Goal: Information Seeking & Learning: Learn about a topic

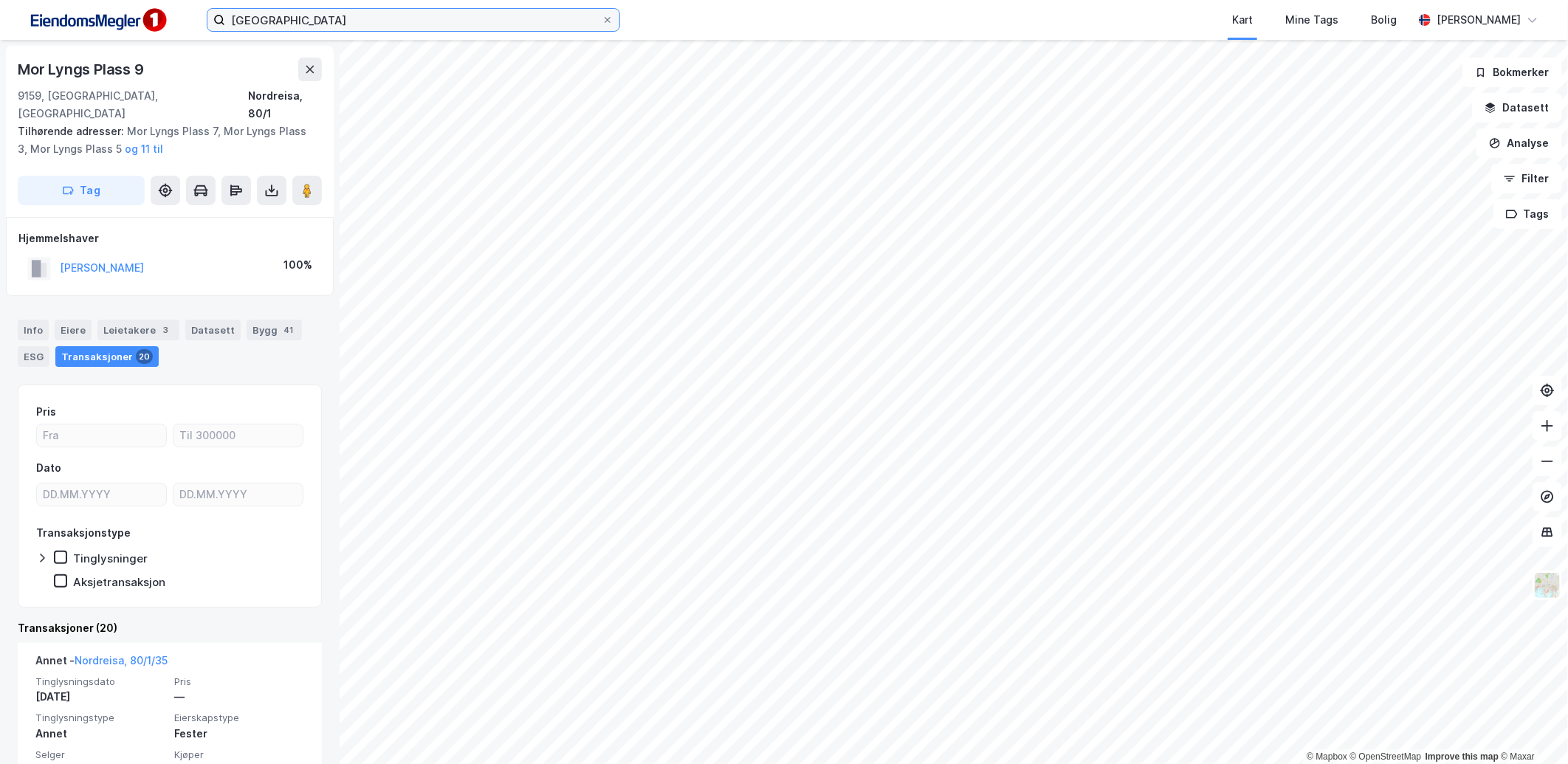
click at [374, 11] on input "[GEOGRAPHIC_DATA]" at bounding box center [413, 20] width 377 height 22
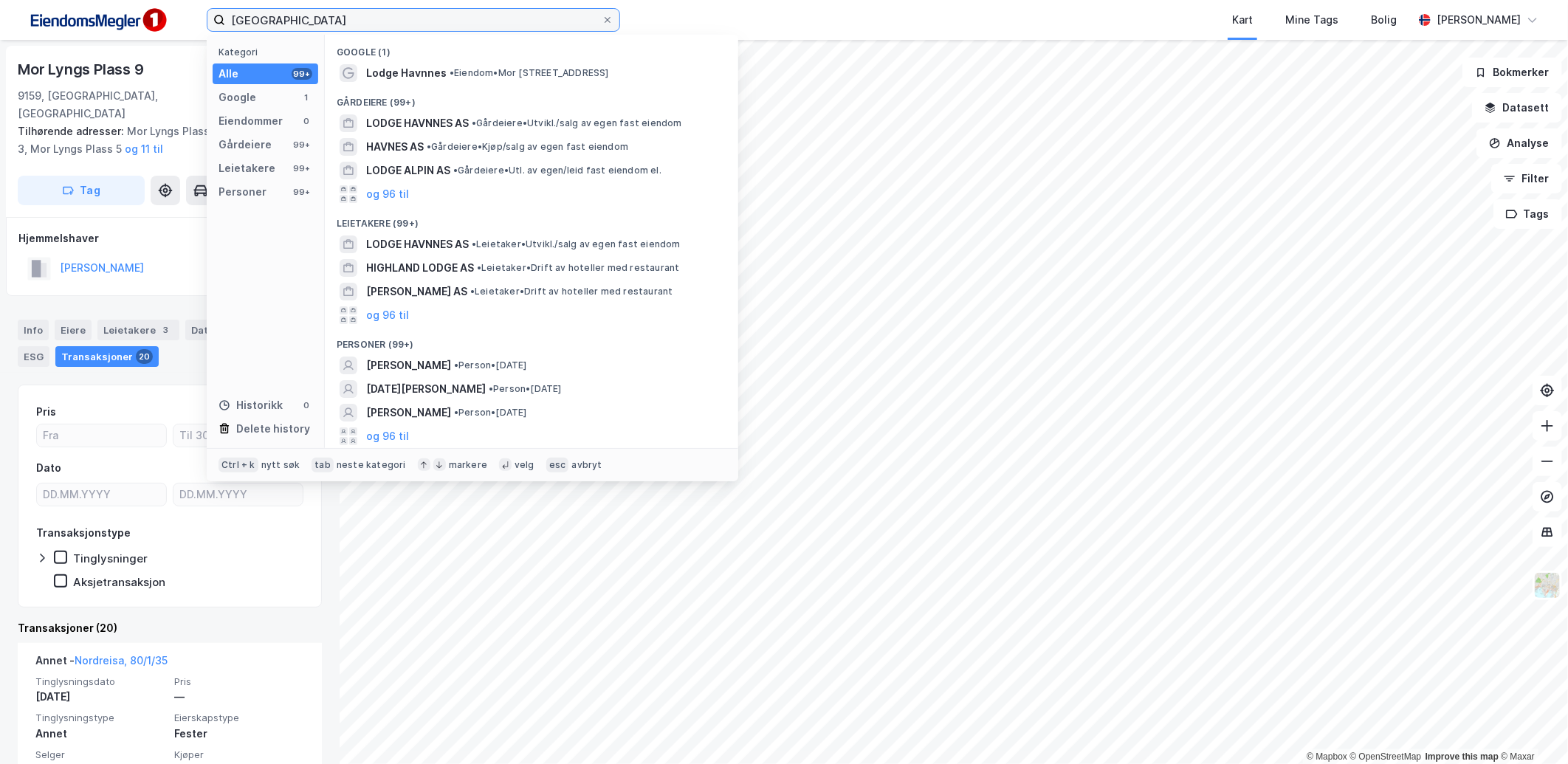
click at [374, 11] on input "[GEOGRAPHIC_DATA]" at bounding box center [413, 20] width 377 height 22
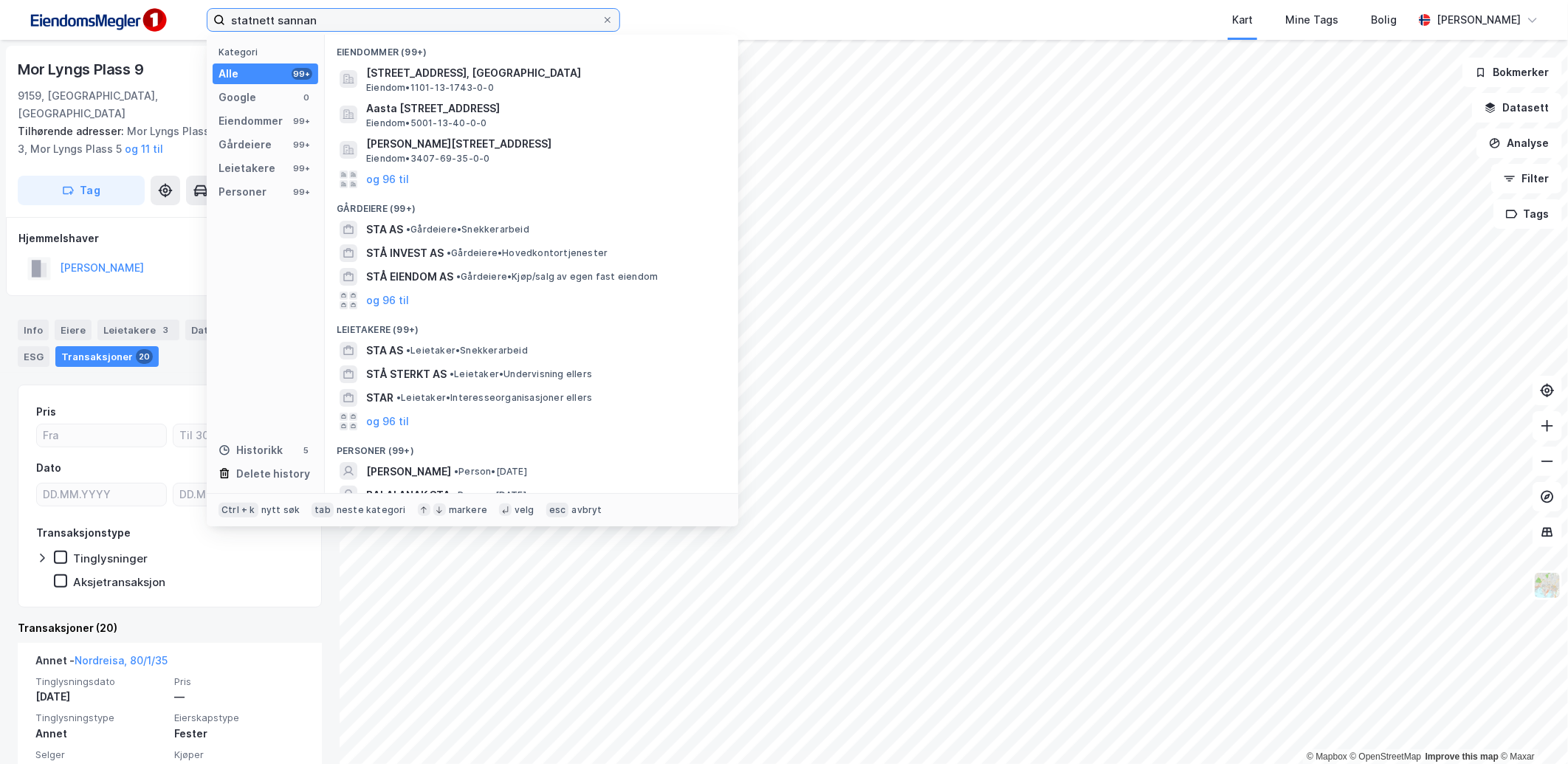
type input "statnett sannan"
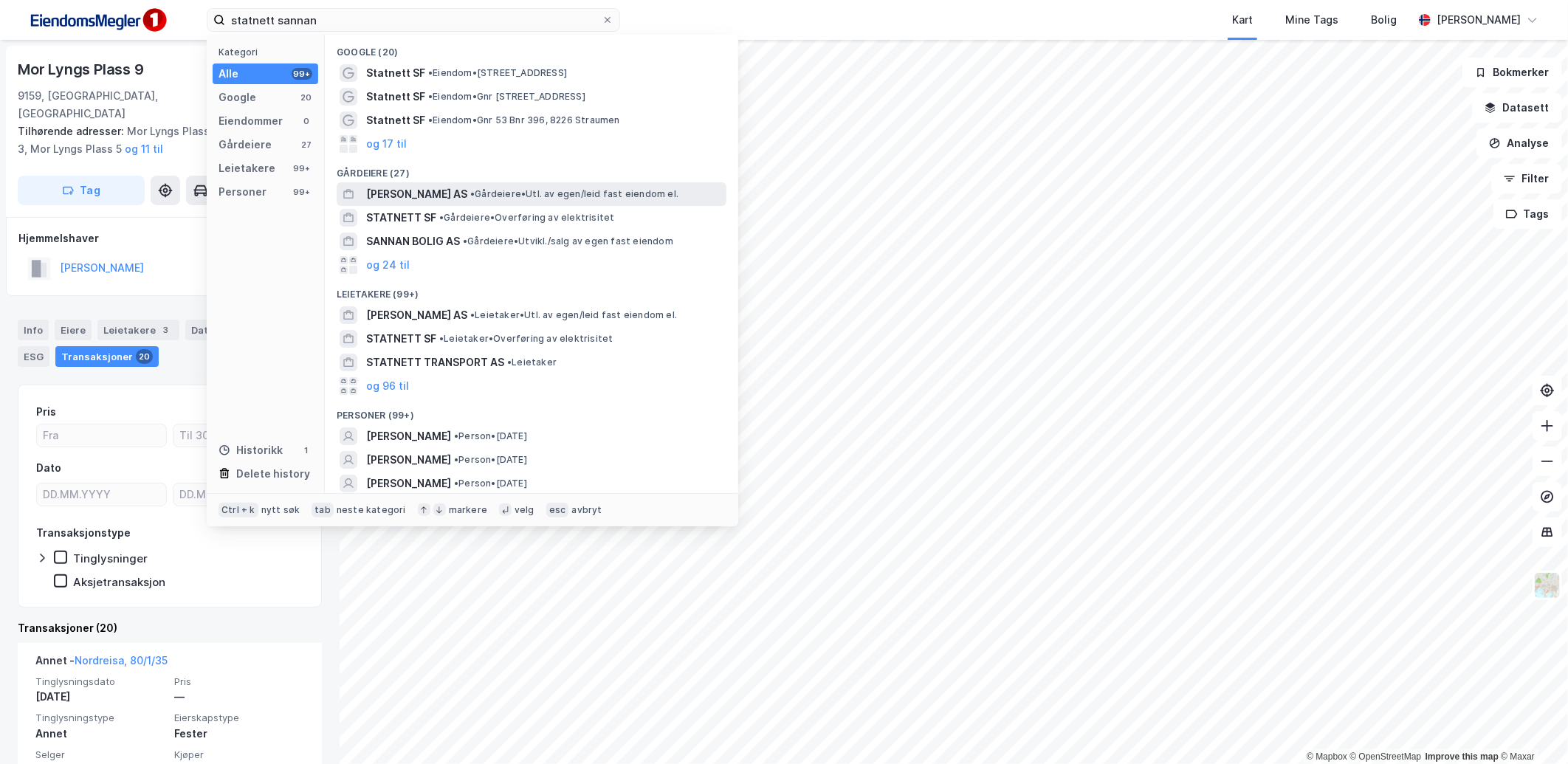
click at [445, 194] on span "[PERSON_NAME] AS" at bounding box center [417, 194] width 101 height 18
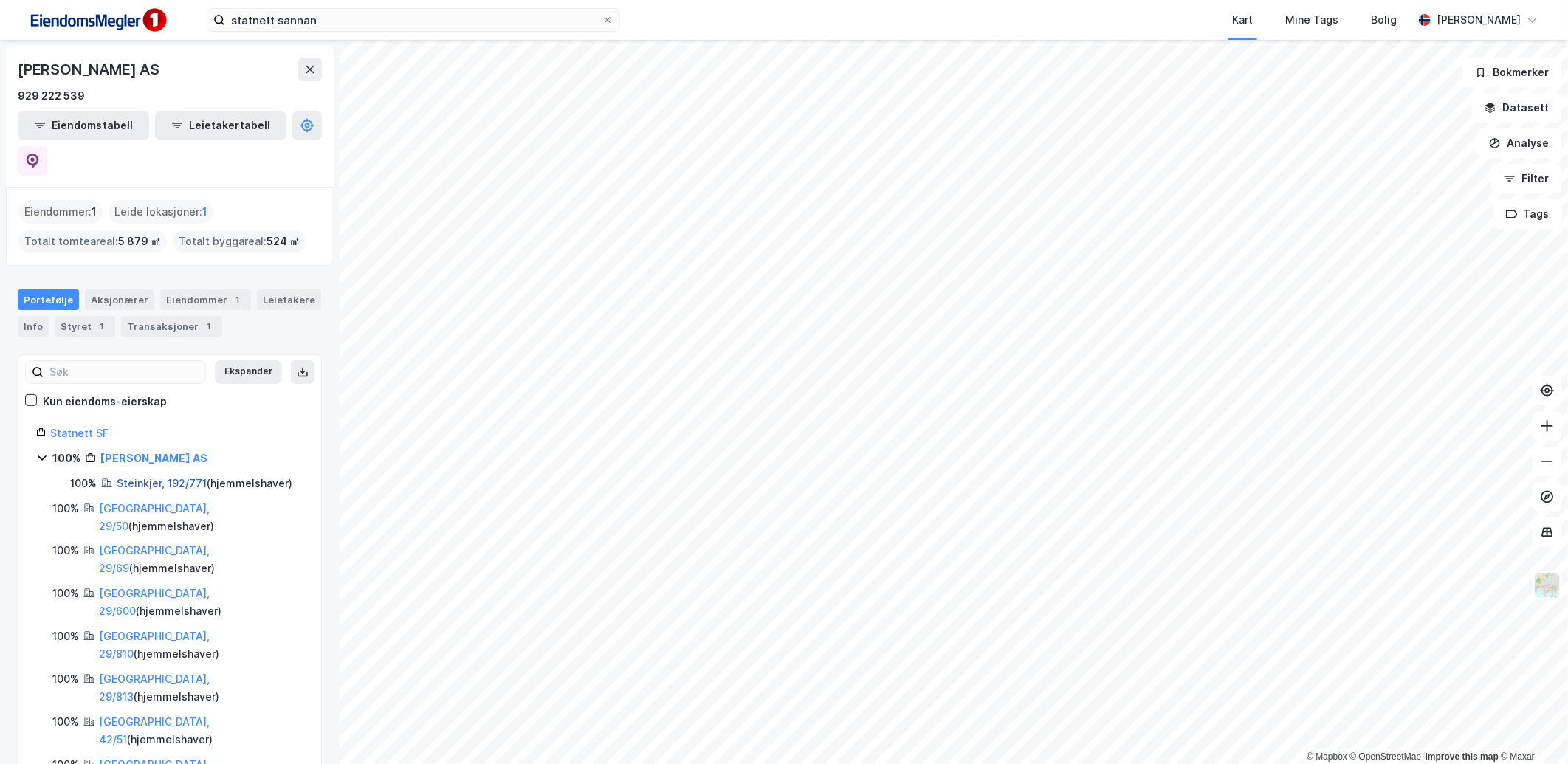
click at [161, 477] on link "Steinkjer, 192/771" at bounding box center [161, 483] width 90 height 13
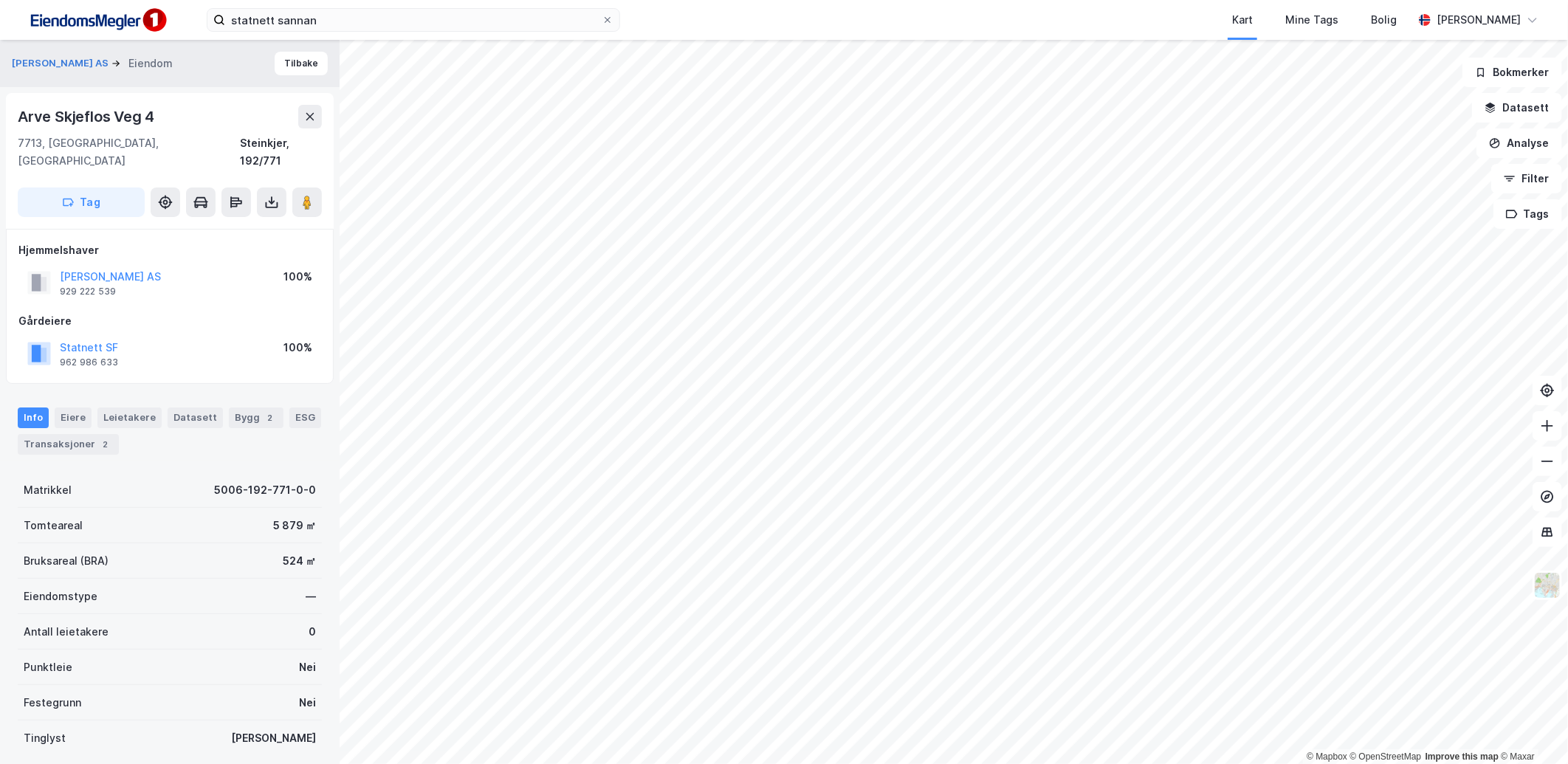
scroll to position [87, 0]
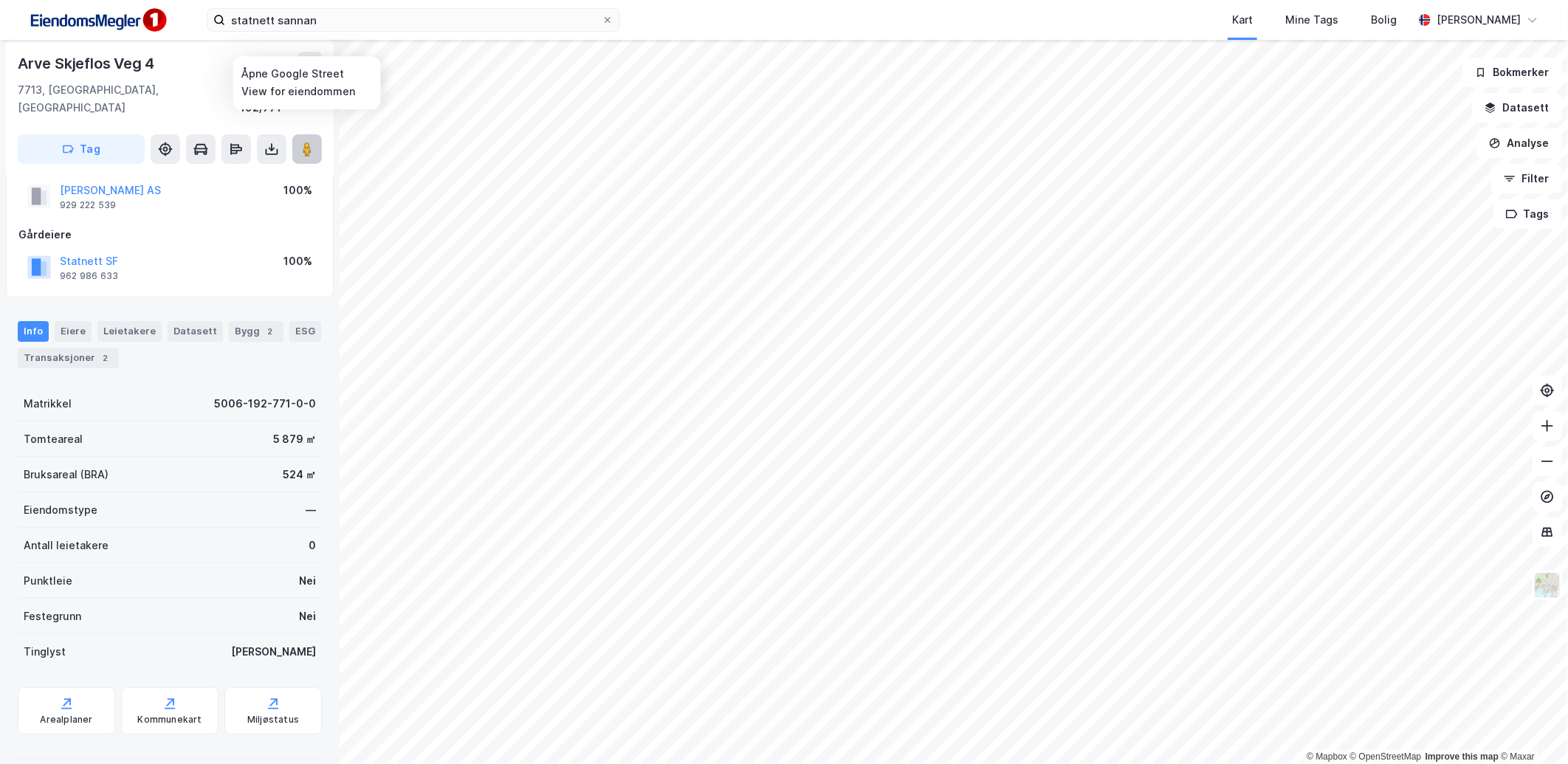
click at [303, 141] on icon at bounding box center [307, 148] width 15 height 15
click at [127, 347] on div "Transaksjoner 2" at bounding box center [124, 358] width 101 height 21
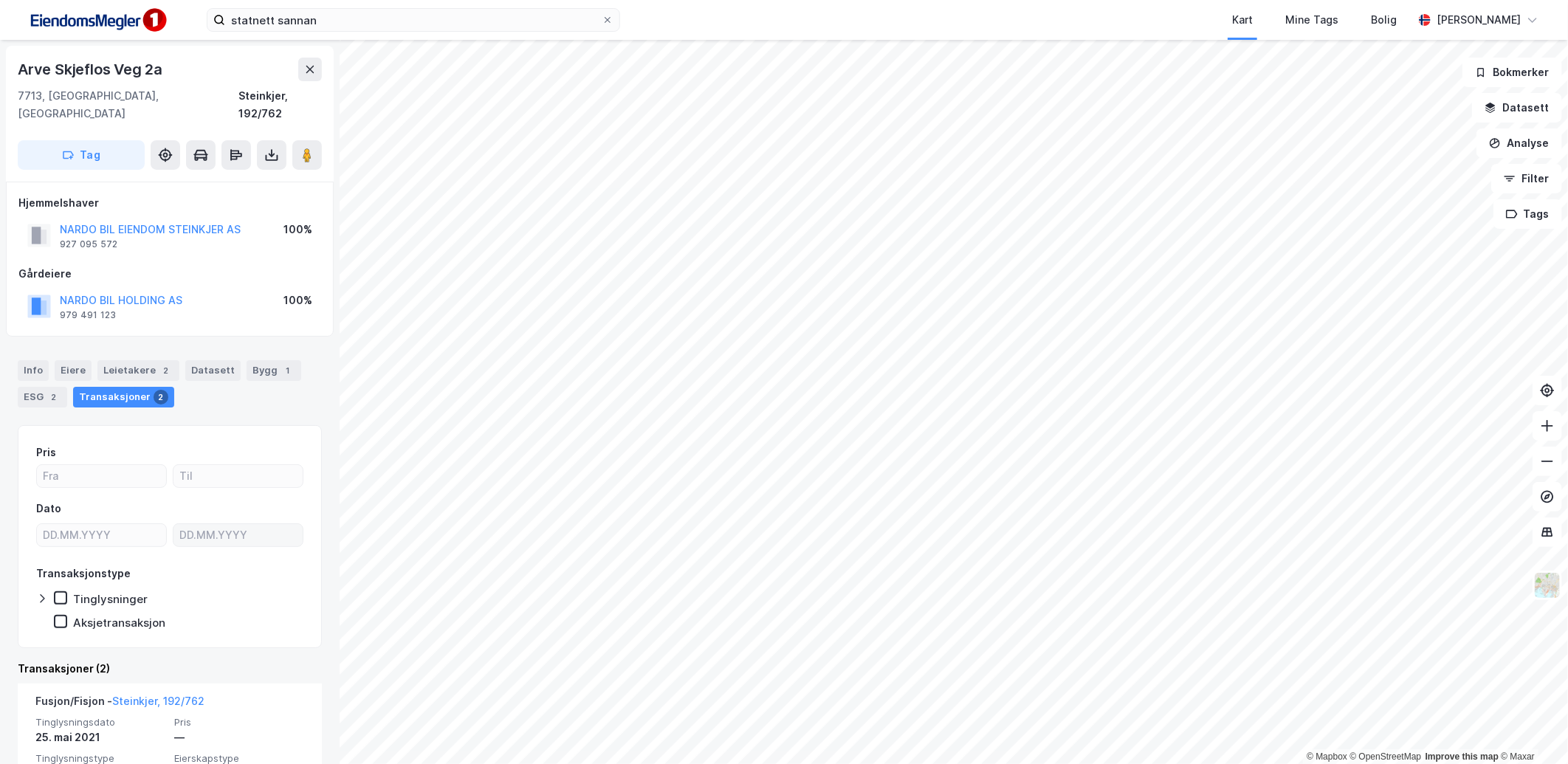
scroll to position [164, 0]
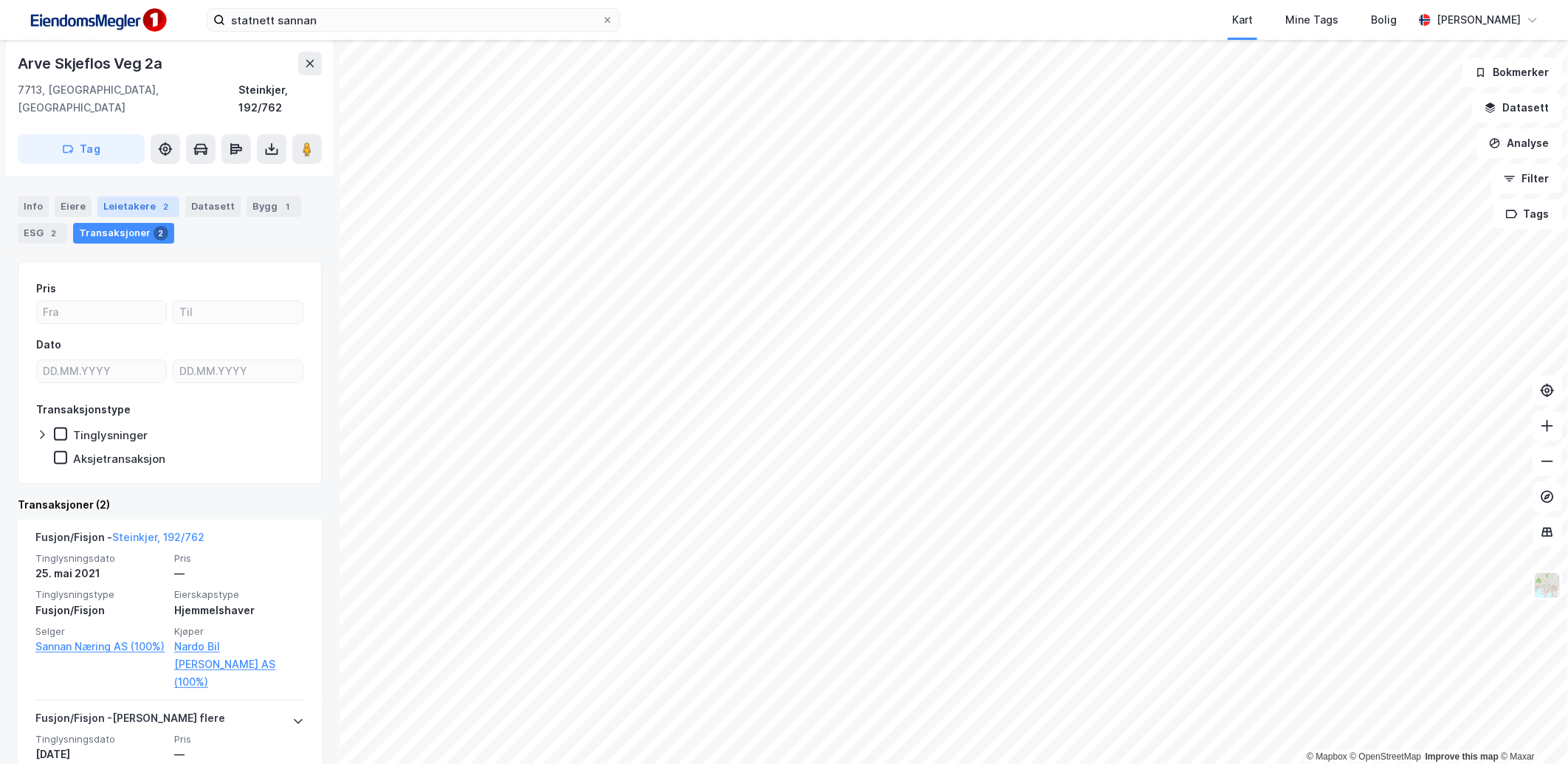
click at [141, 196] on div "Leietakere 2" at bounding box center [139, 207] width 82 height 21
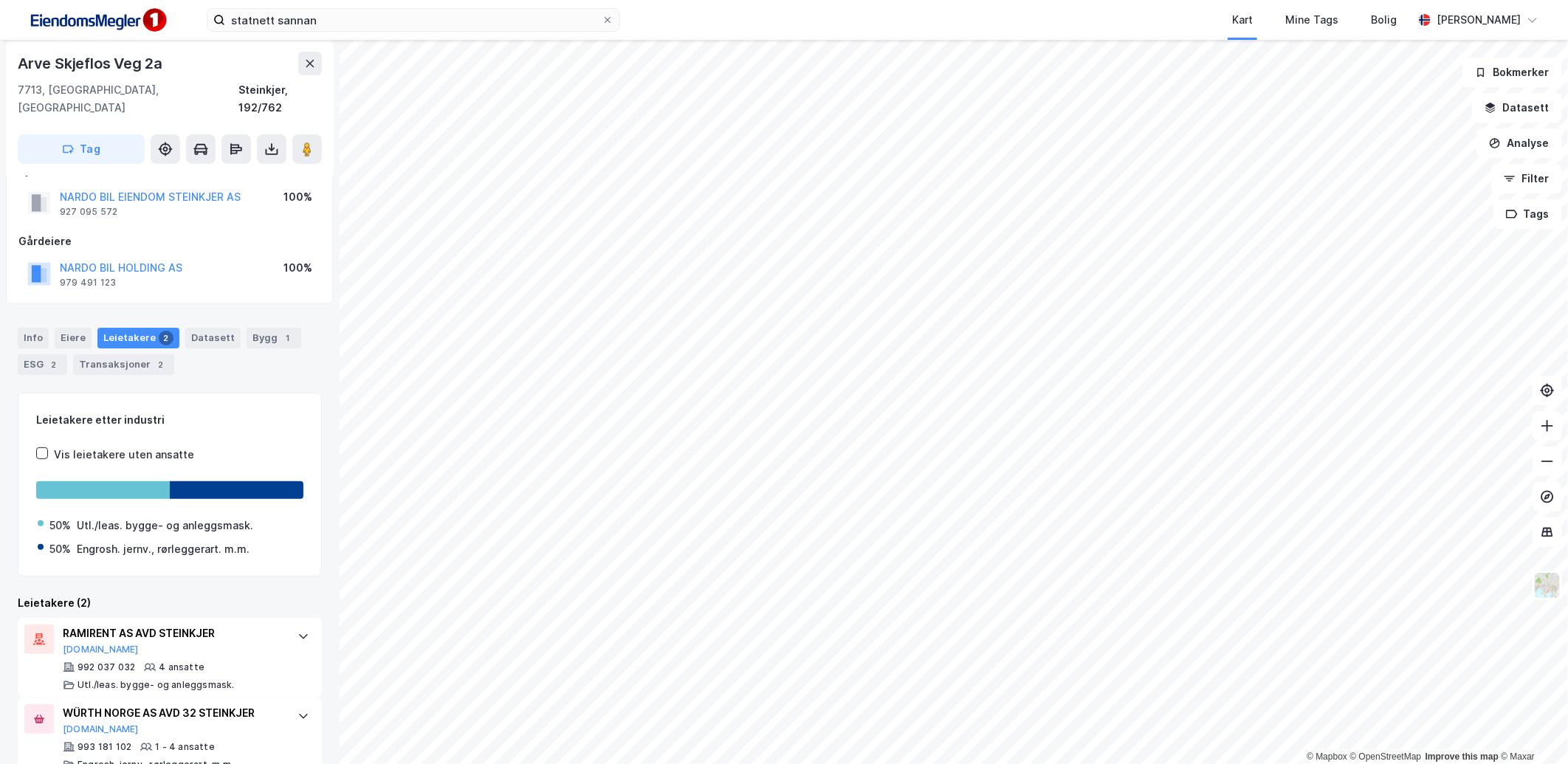
scroll to position [45, 0]
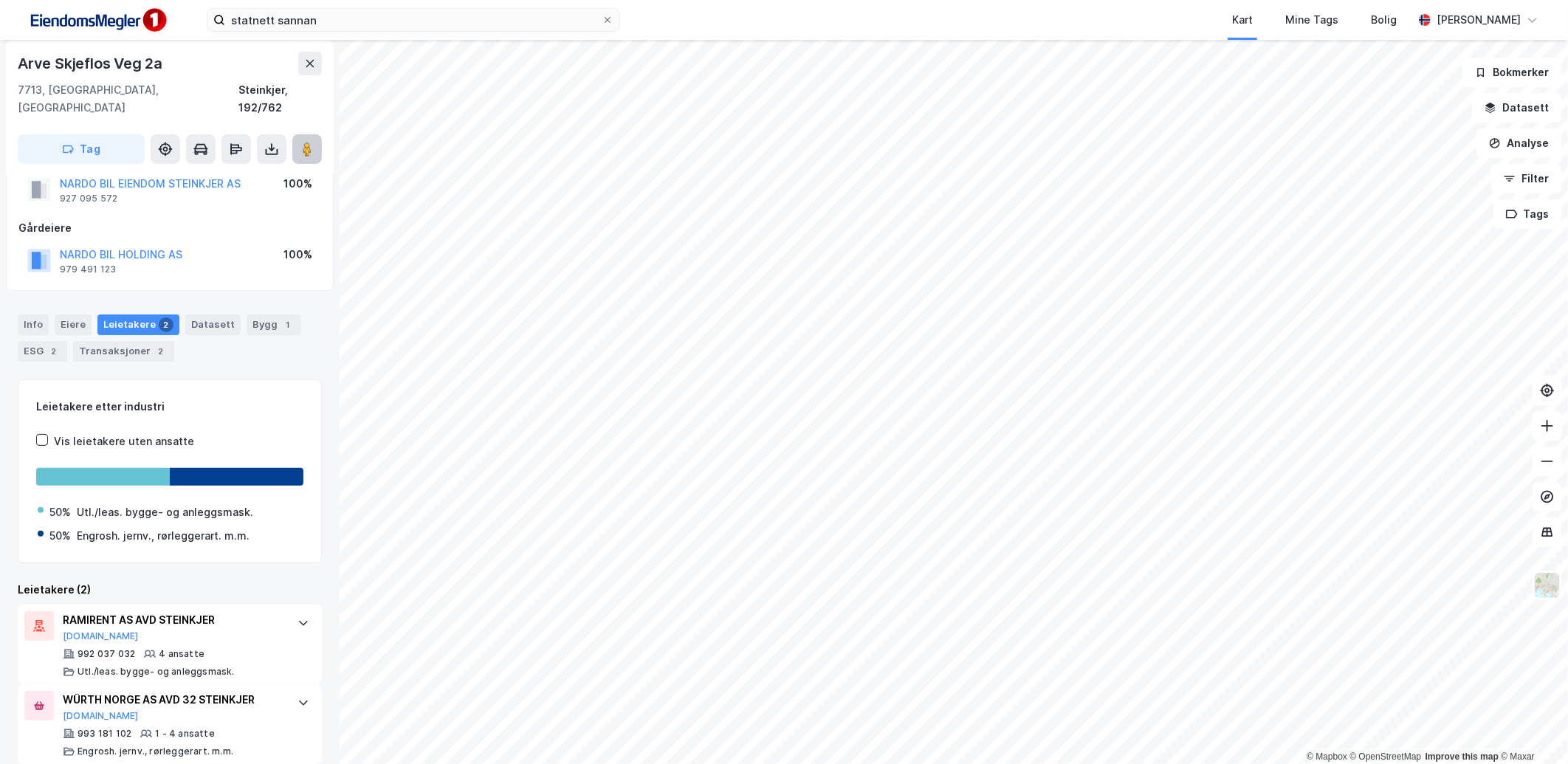
click at [311, 141] on image at bounding box center [307, 148] width 9 height 15
click at [39, 316] on div "Info" at bounding box center [33, 325] width 31 height 21
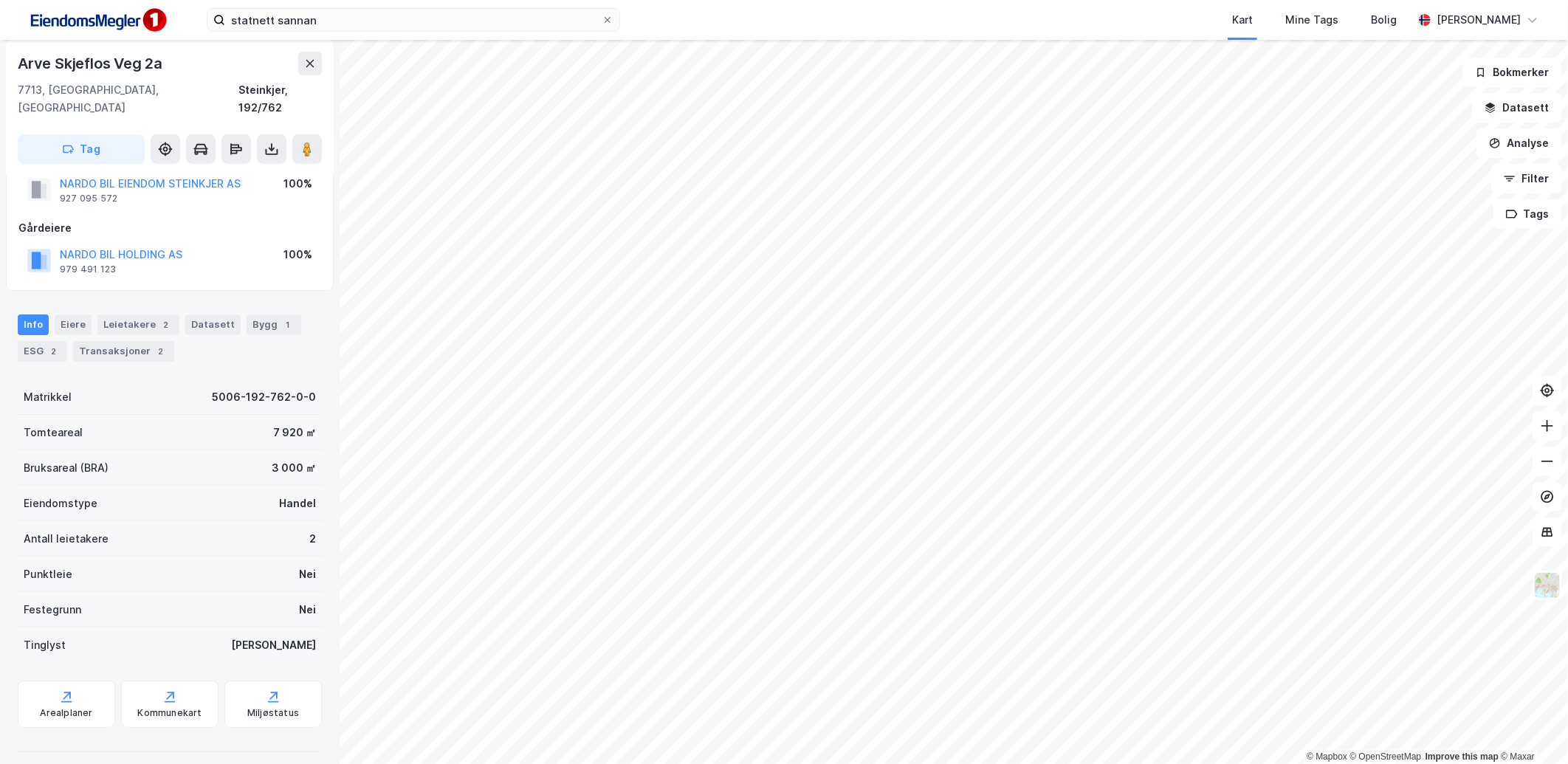
scroll to position [39, 0]
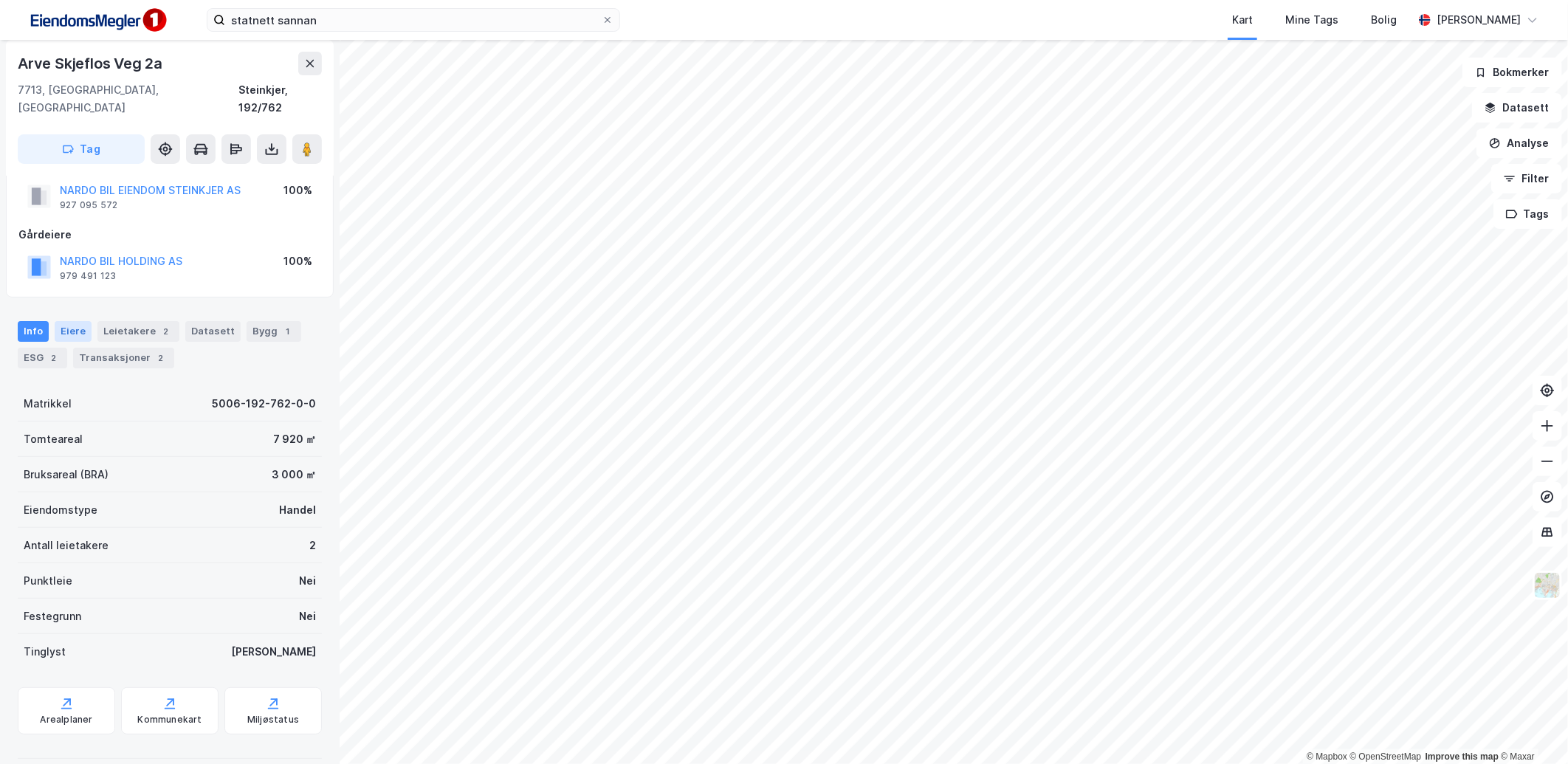
click at [79, 321] on div "Eiere" at bounding box center [73, 331] width 37 height 21
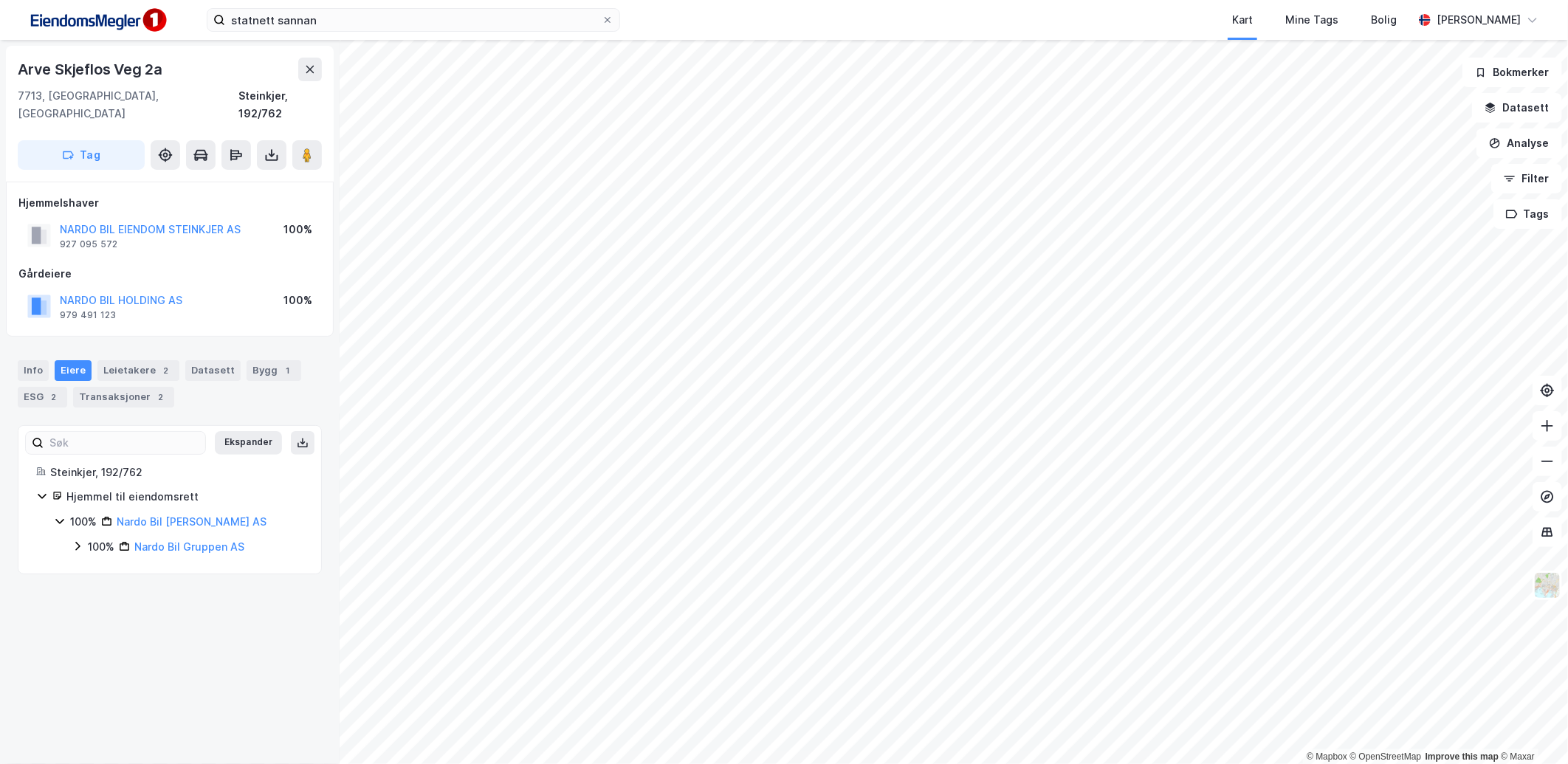
click at [70, 513] on div "100%" at bounding box center [83, 521] width 27 height 18
click at [66, 513] on div "100% Nardo [PERSON_NAME] AS" at bounding box center [178, 521] width 250 height 18
click at [72, 538] on div "100% Nardo Bil Gruppen AS" at bounding box center [188, 547] width 232 height 18
click at [75, 540] on icon at bounding box center [78, 546] width 12 height 12
click at [114, 360] on div "Leietakere 2" at bounding box center [139, 370] width 82 height 21
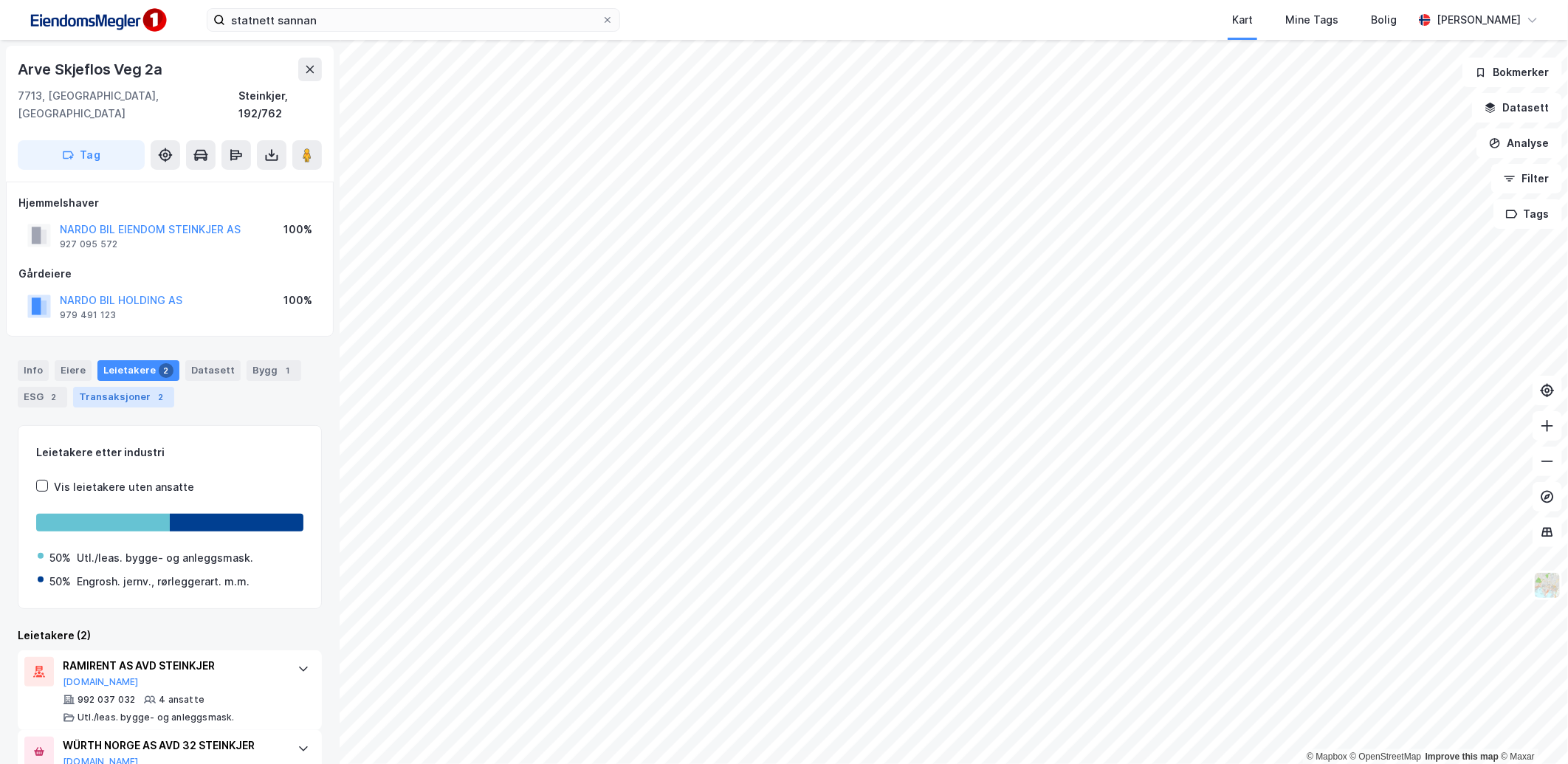
click at [136, 387] on div "Transaksjoner 2" at bounding box center [124, 397] width 101 height 21
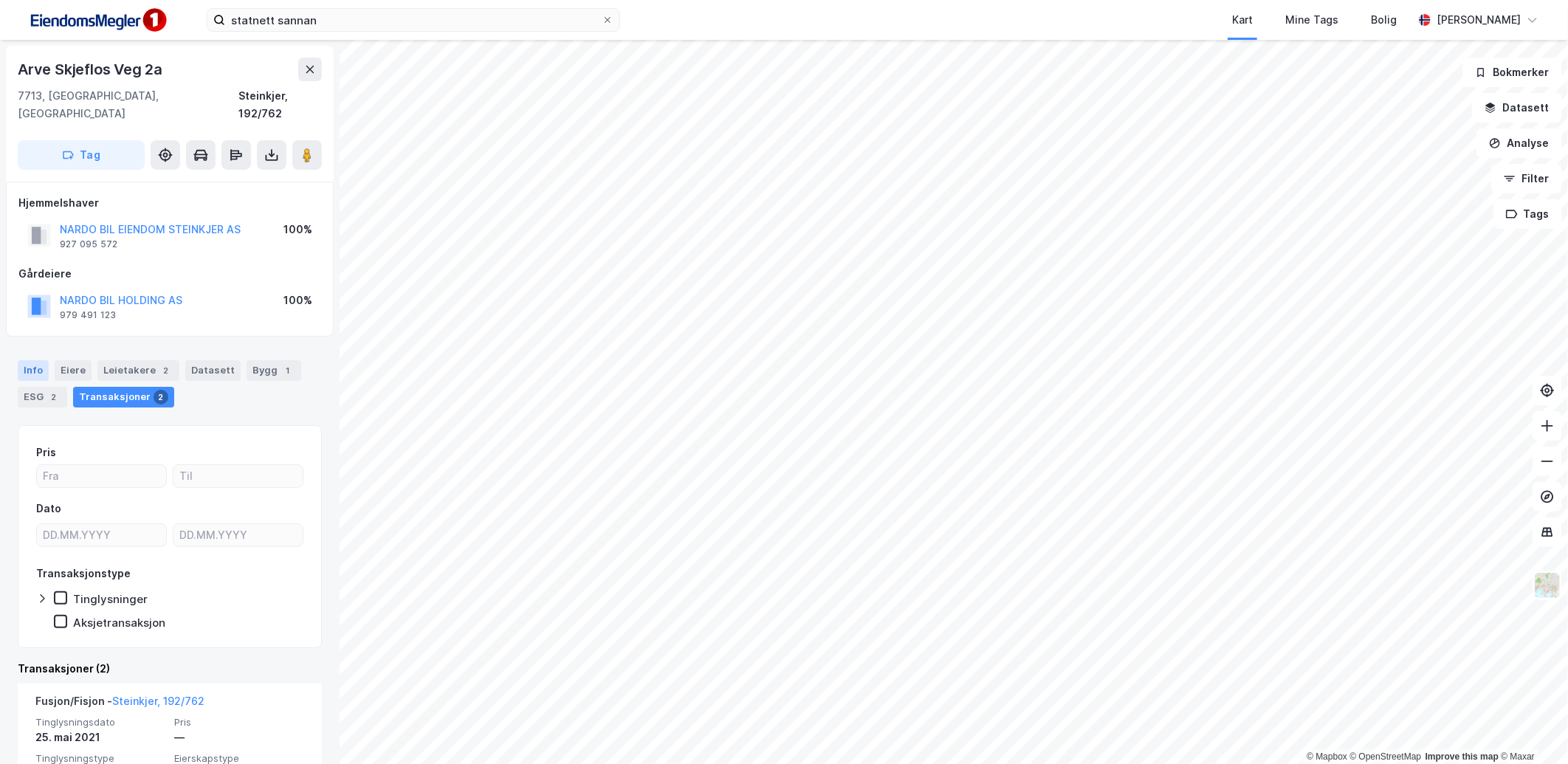
click at [45, 360] on div "Info" at bounding box center [33, 370] width 31 height 21
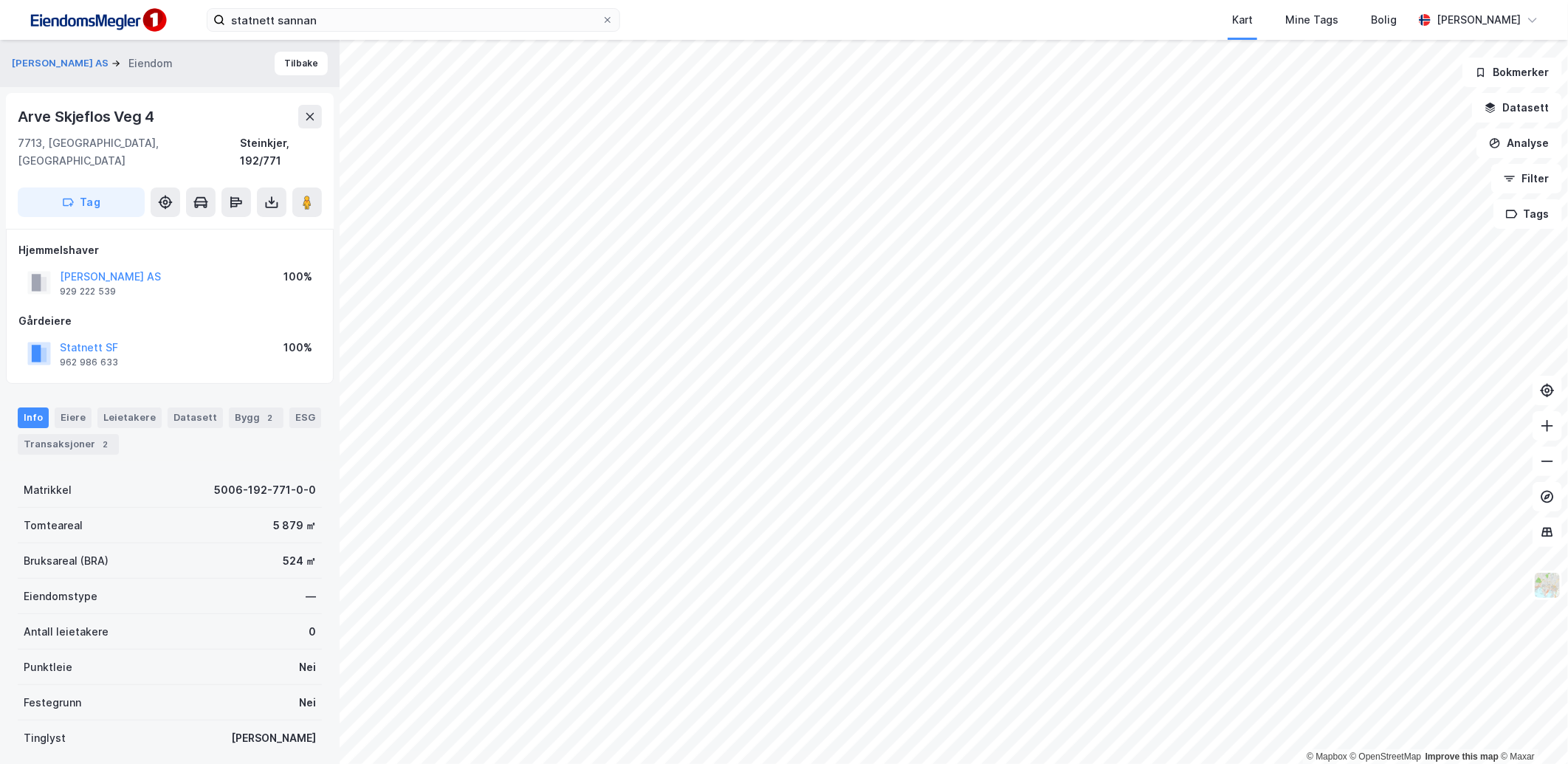
scroll to position [1, 0]
click at [303, 194] on icon at bounding box center [307, 201] width 15 height 15
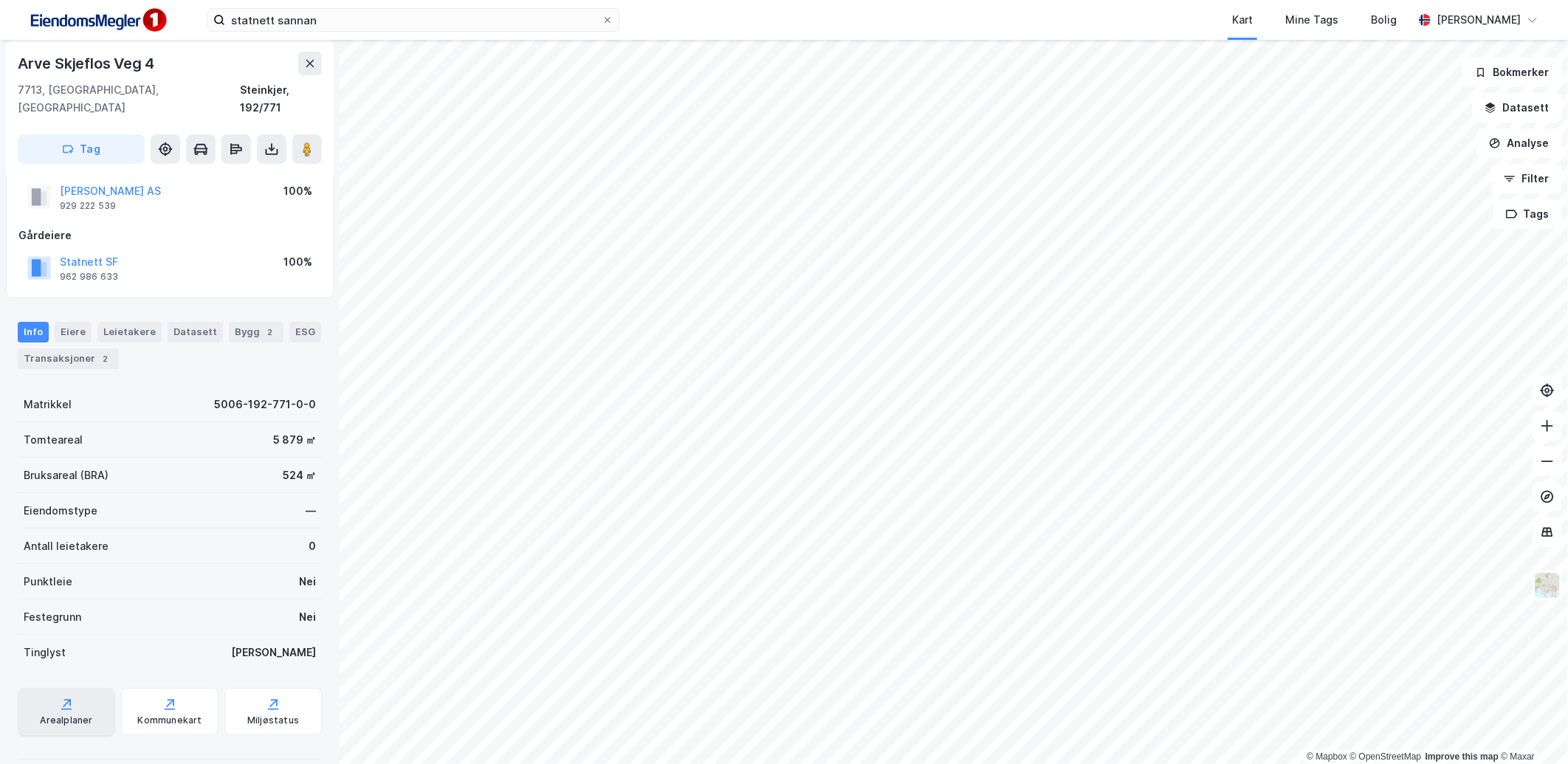
click at [84, 688] on div "Arealplaner" at bounding box center [67, 711] width 98 height 47
